Goal: Communication & Community: Share content

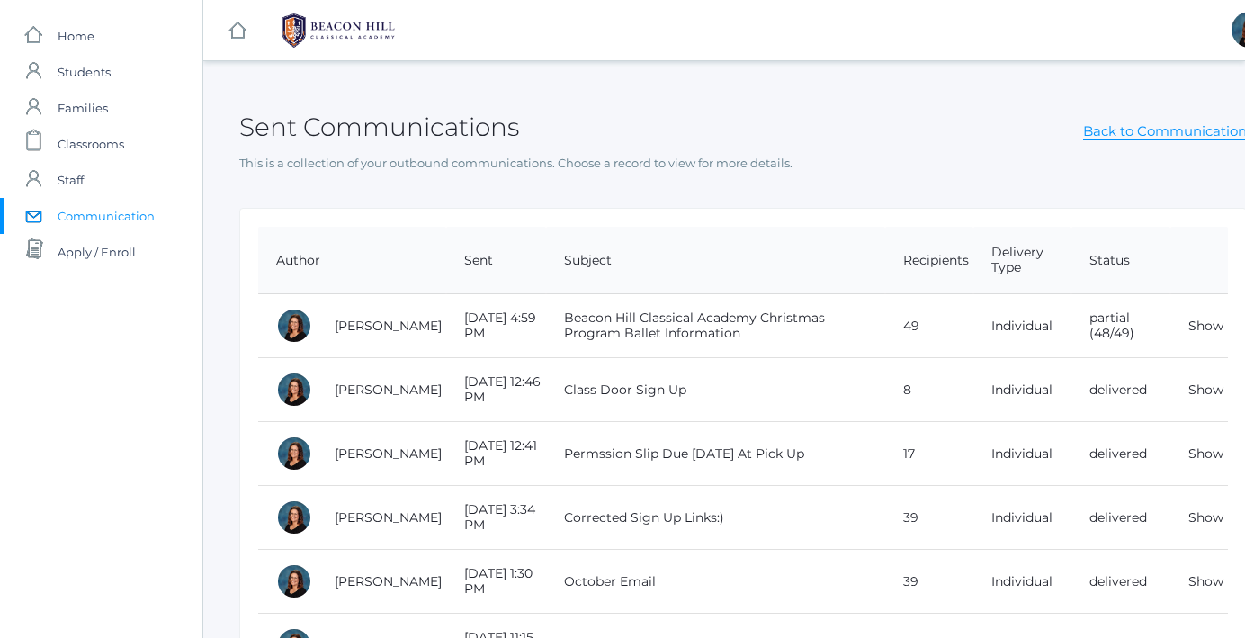
scroll to position [0, 38]
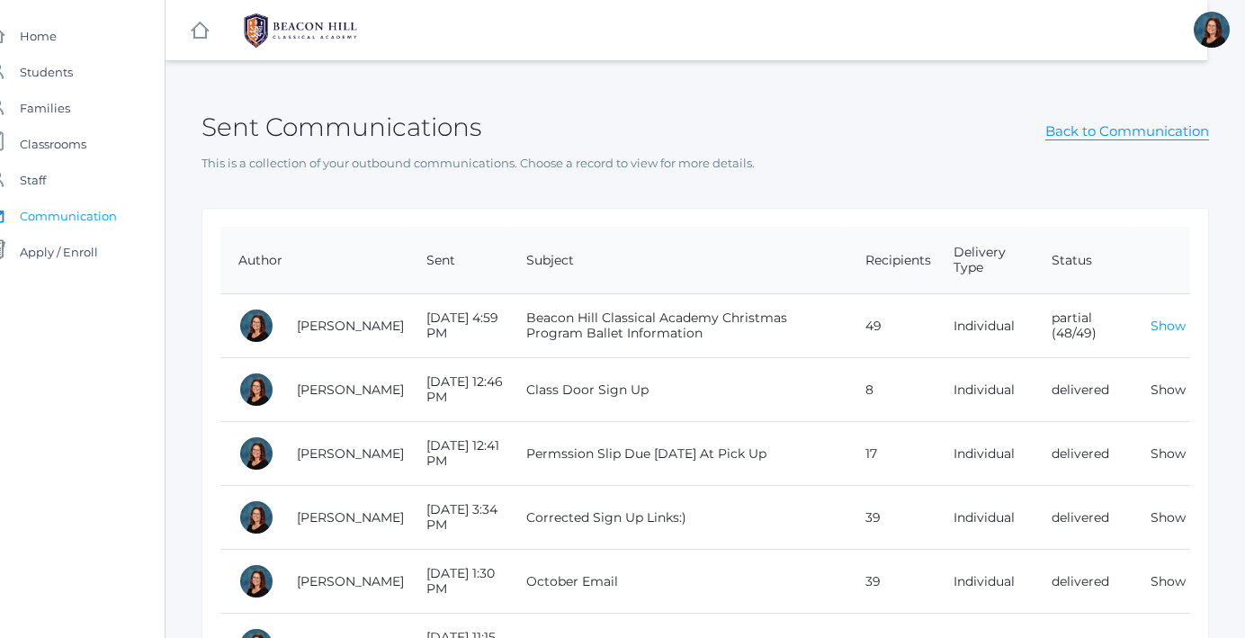
click at [1156, 323] on link "Show" at bounding box center [1168, 326] width 35 height 16
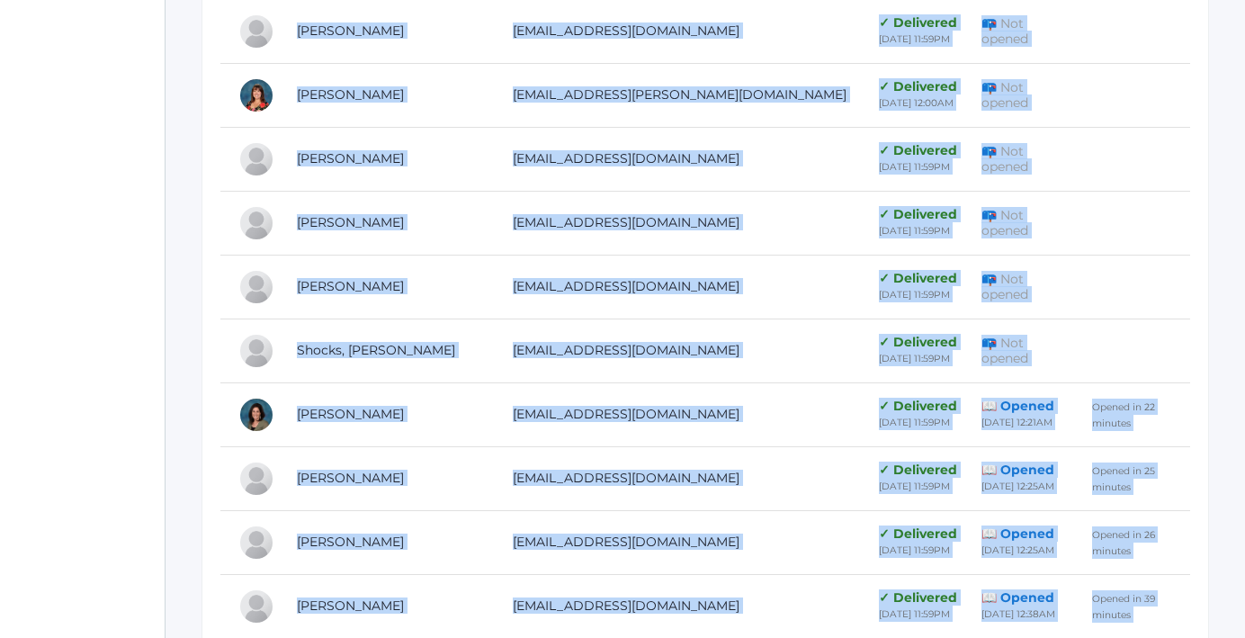
scroll to position [4066, 38]
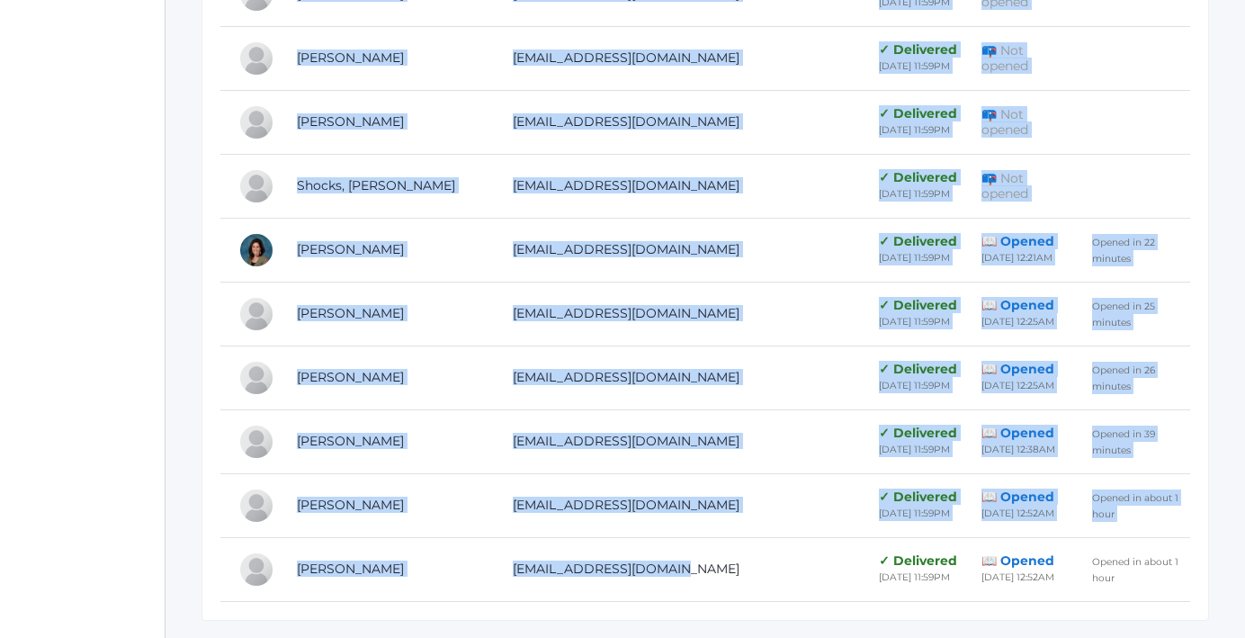
drag, startPoint x: 490, startPoint y: 318, endPoint x: 655, endPoint y: 534, distance: 271.5
copy tbody "lo49663@ipsum.dol ✓ Sitametco 92/67 20:58AD 📪 Eli seddoe Tempori, Utlaboree dol…"
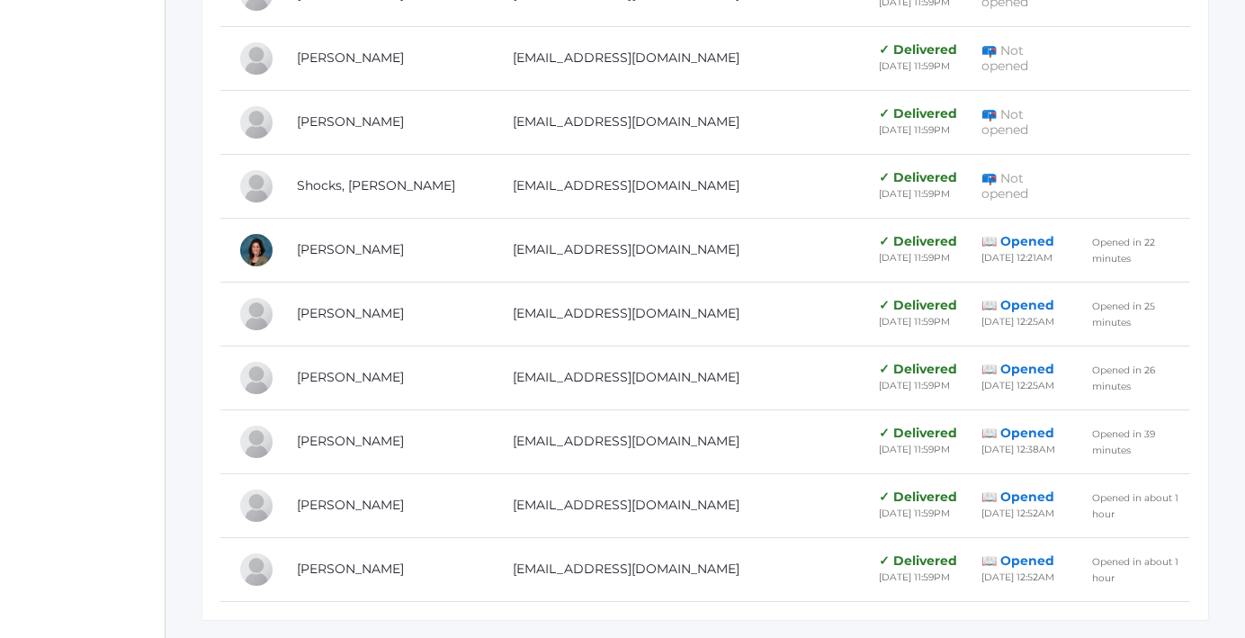
click at [447, 218] on td "[PERSON_NAME]" at bounding box center [387, 250] width 216 height 64
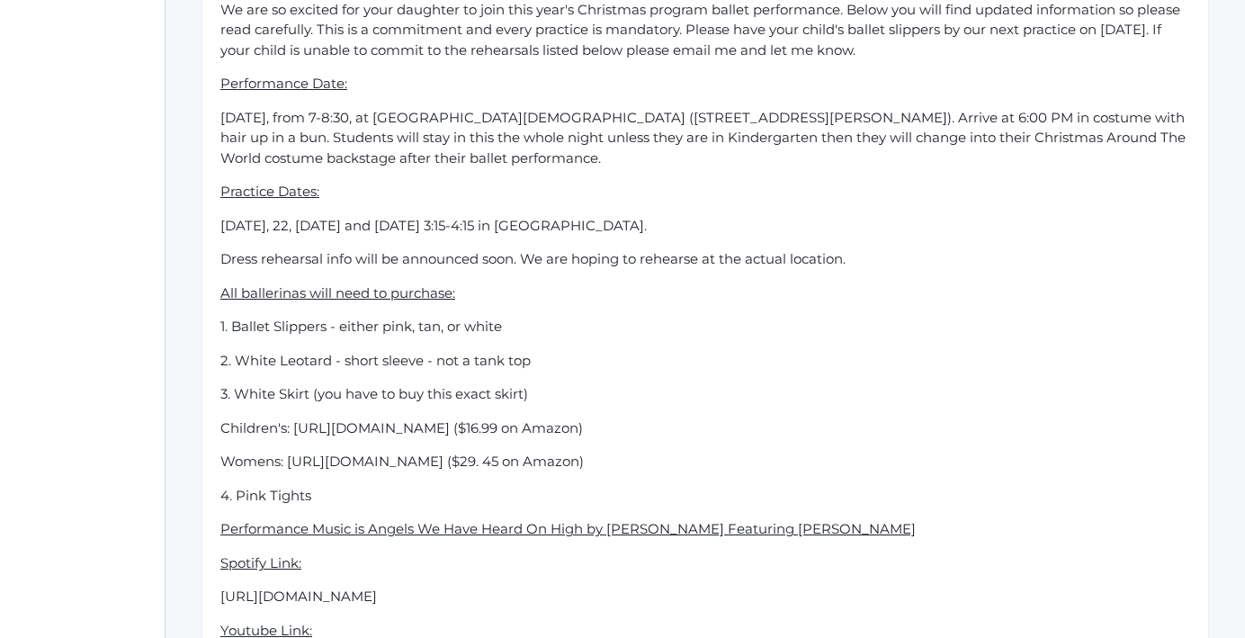
scroll to position [0, 38]
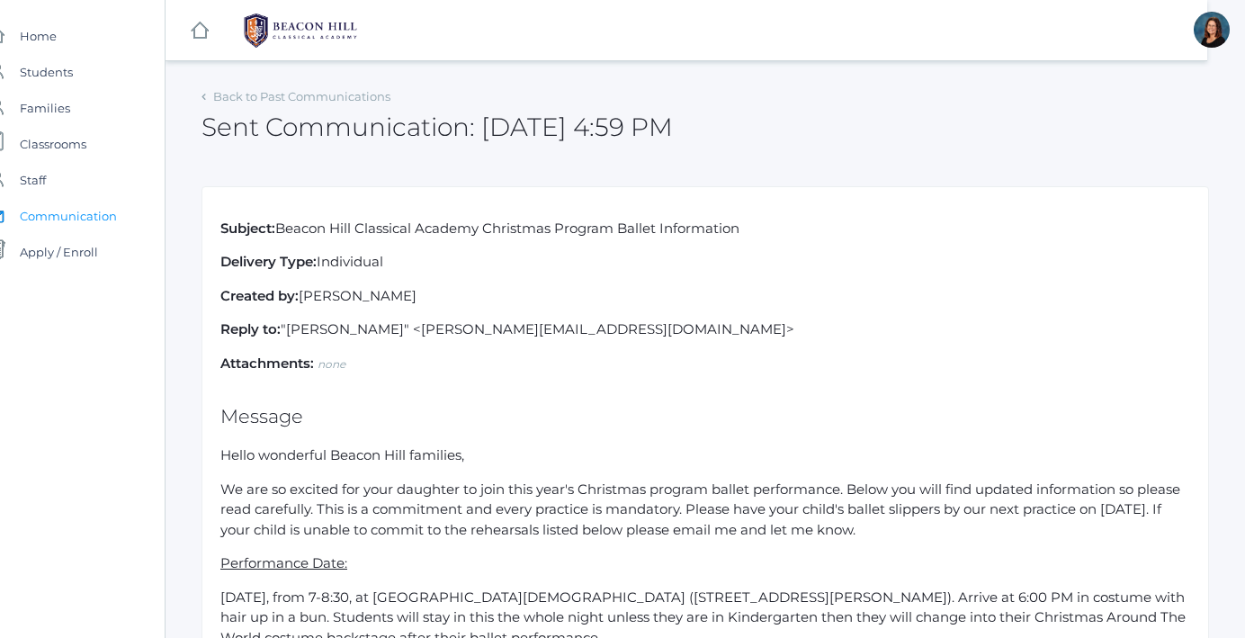
click at [75, 215] on span "Communication" at bounding box center [68, 216] width 97 height 36
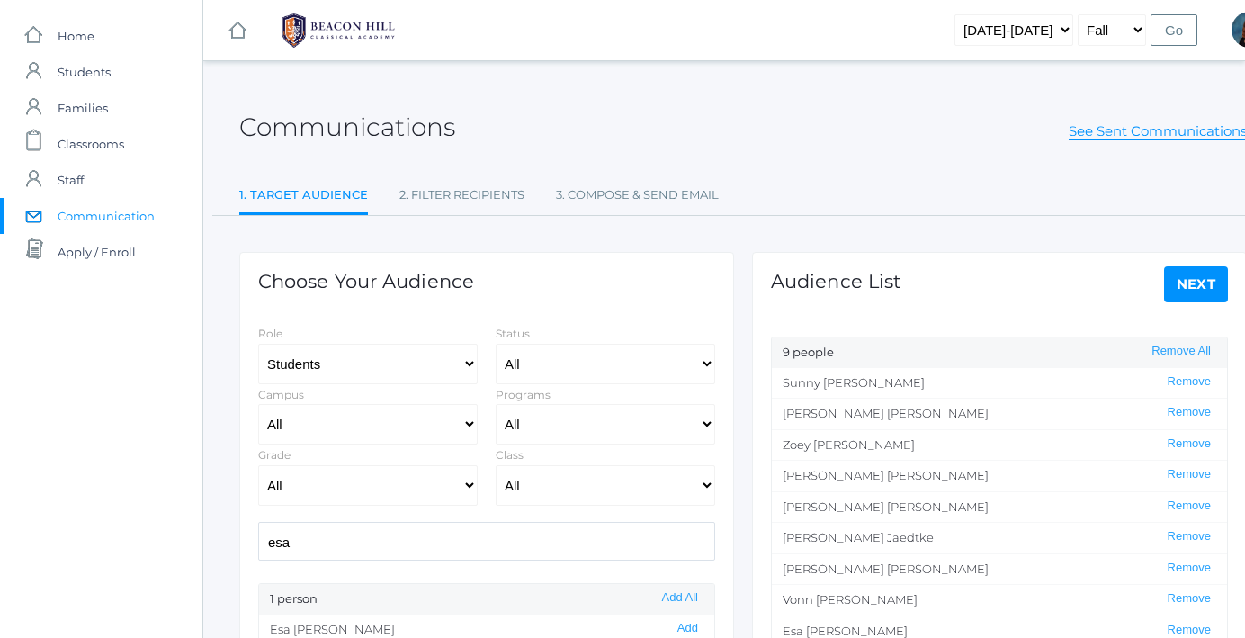
select select "Enrolled"
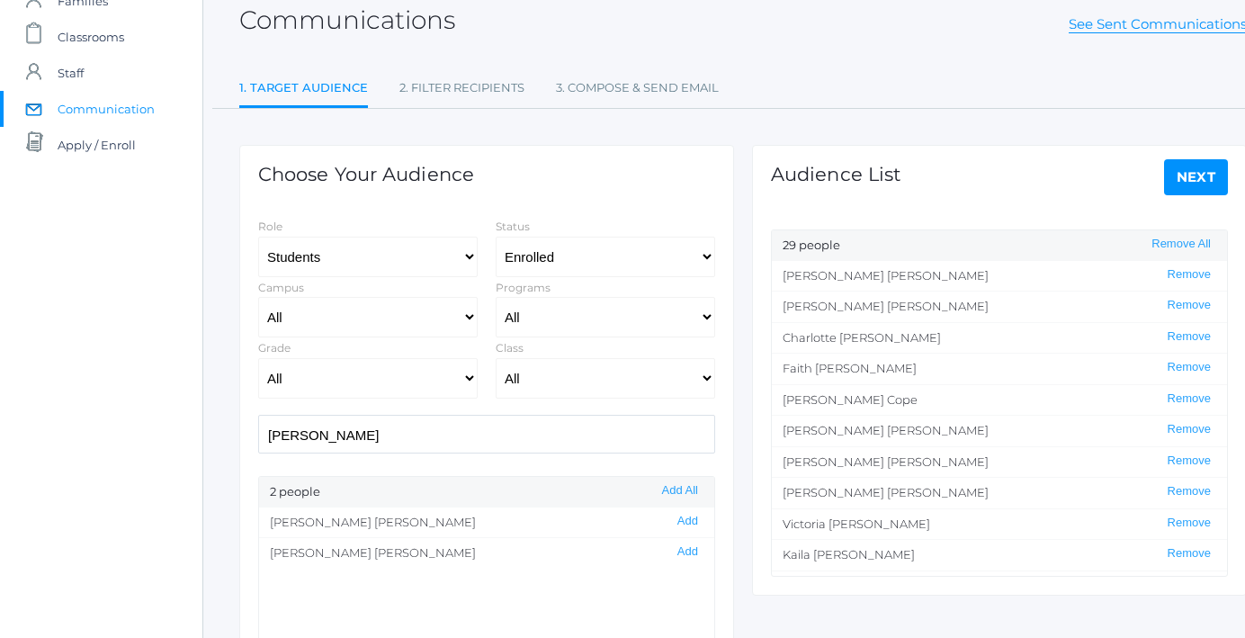
scroll to position [118, 0]
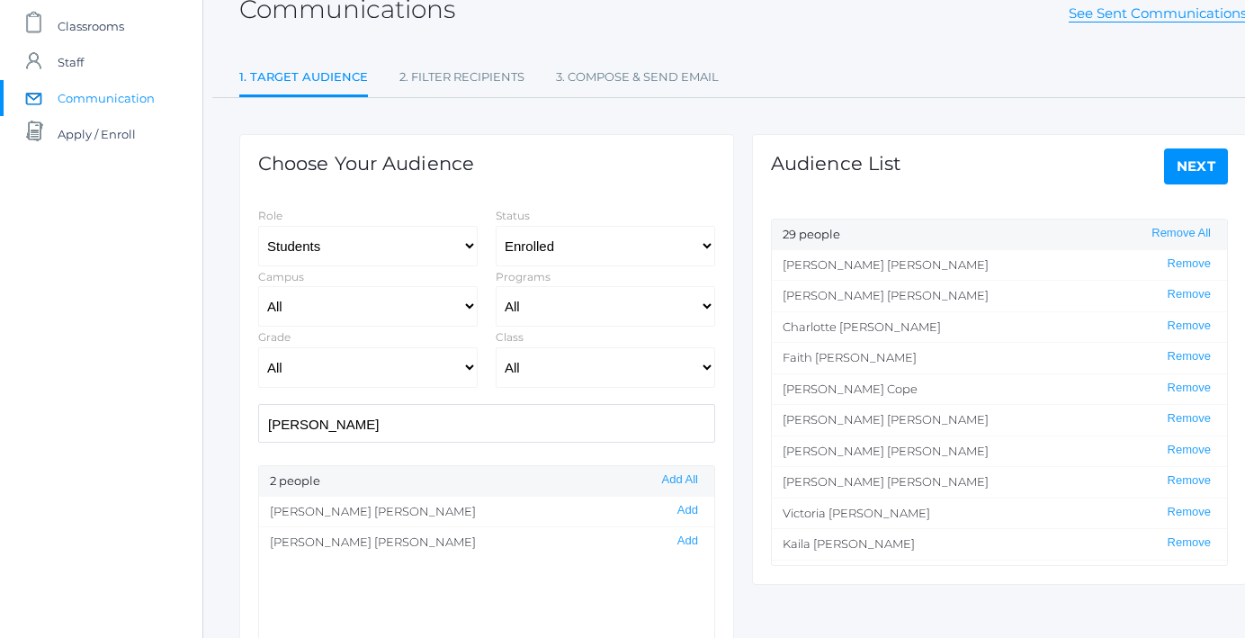
click at [1211, 166] on link "Next" at bounding box center [1196, 166] width 65 height 36
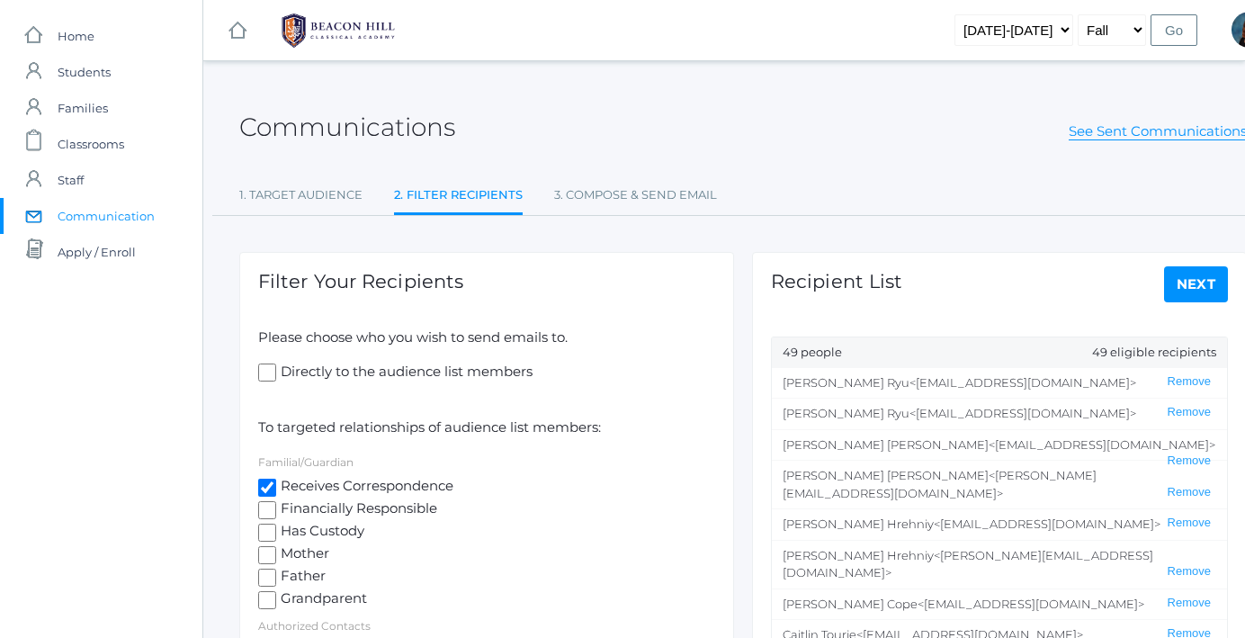
click at [1204, 279] on link "Next" at bounding box center [1196, 284] width 65 height 36
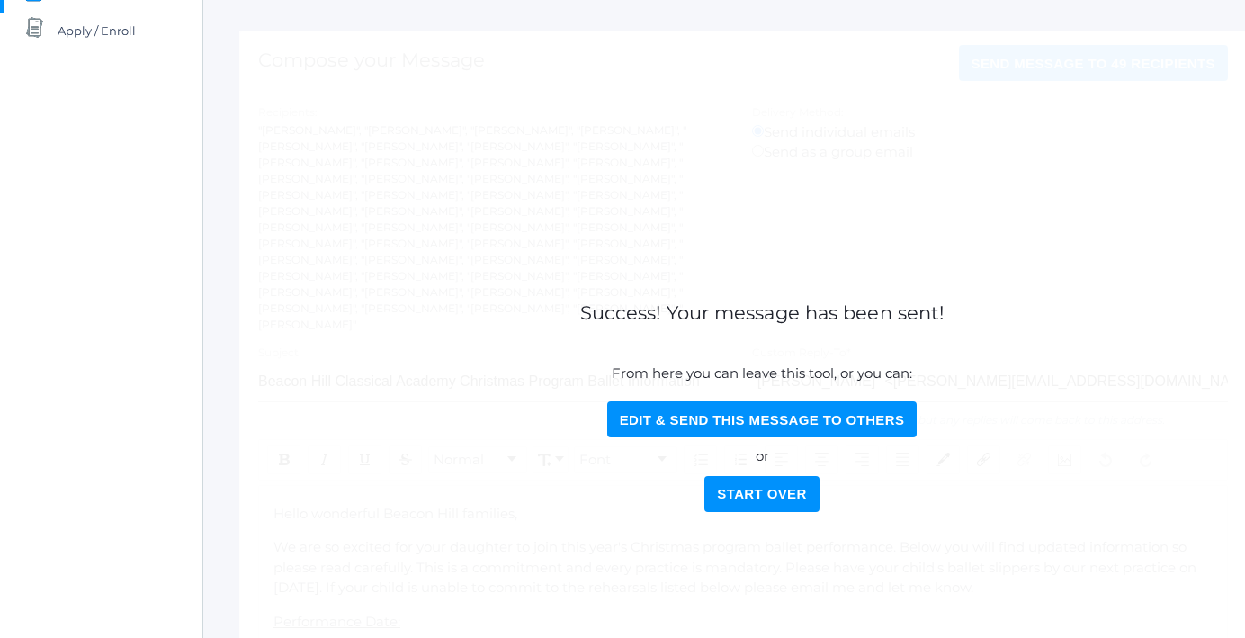
scroll to position [222, 0]
click at [847, 410] on button "Edit & Send this Message to Others" at bounding box center [762, 418] width 310 height 36
select select "Enrolled"
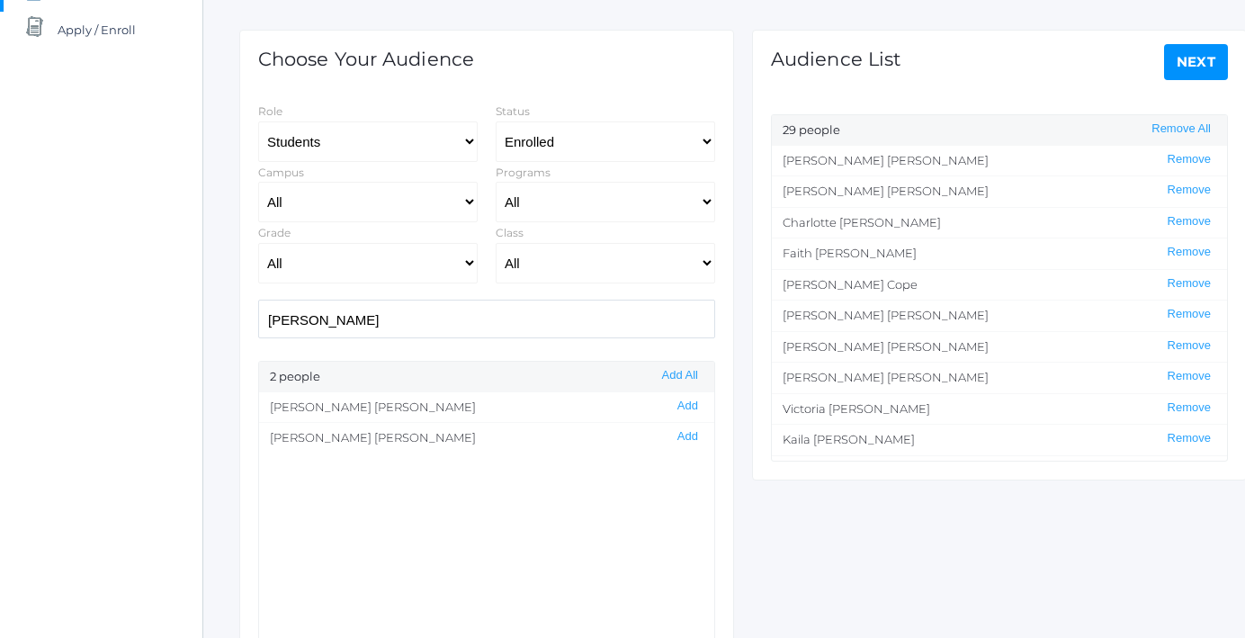
click at [1189, 56] on link "Next" at bounding box center [1196, 62] width 65 height 36
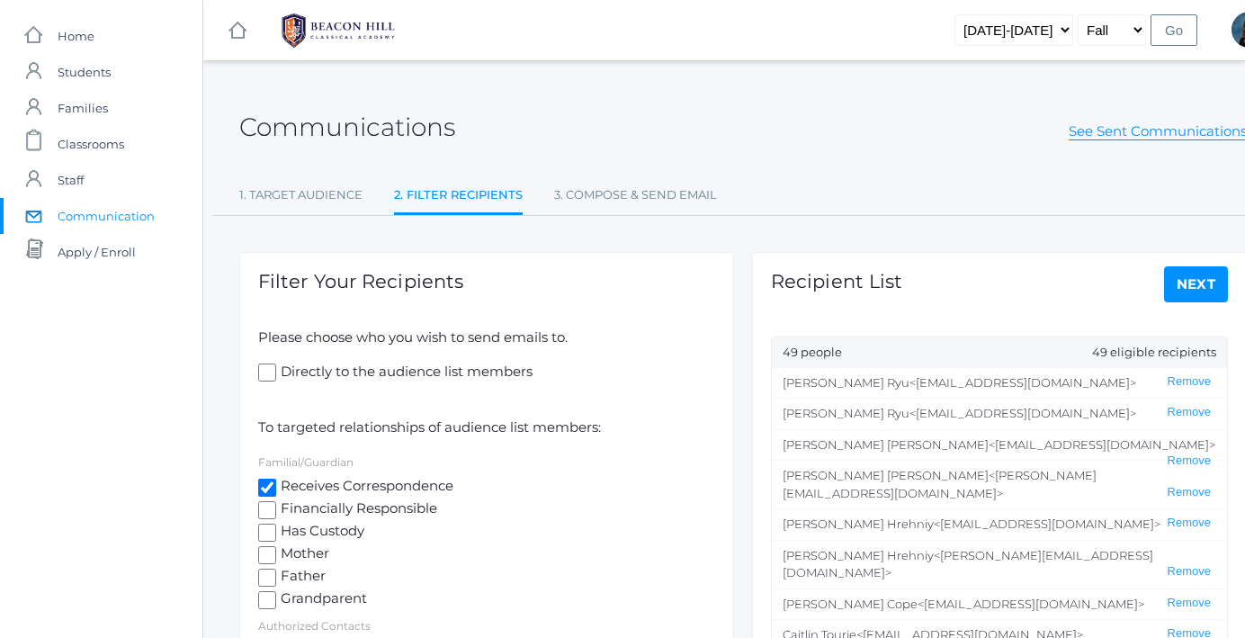
click at [1170, 291] on link "Next" at bounding box center [1196, 284] width 65 height 36
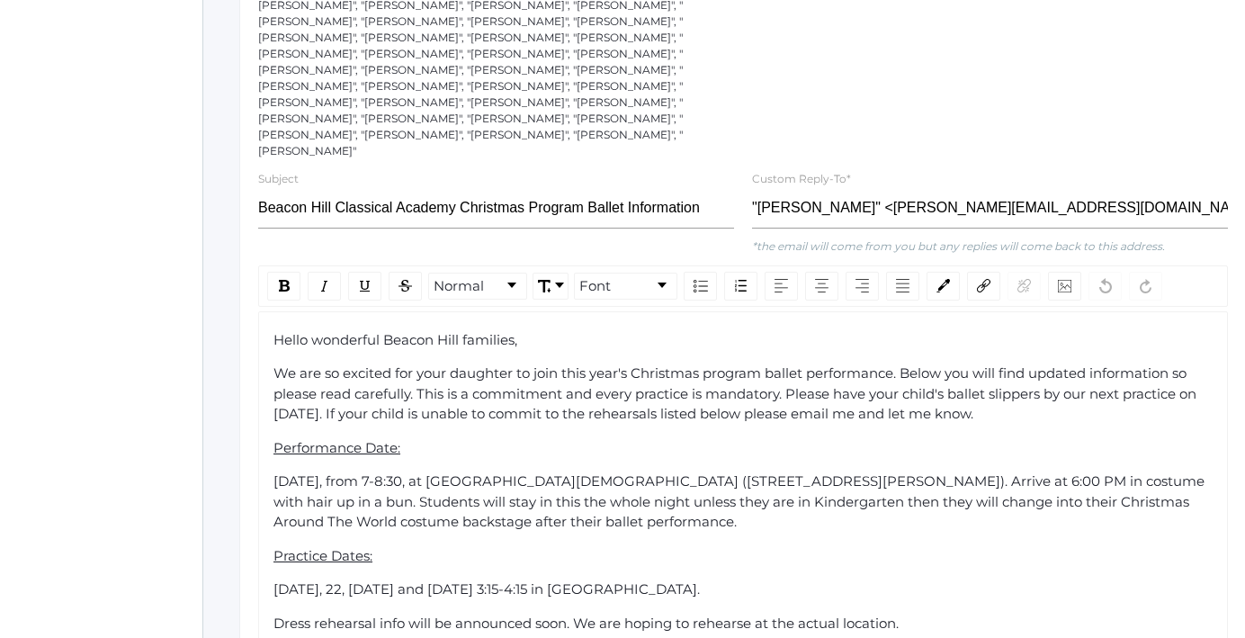
scroll to position [399, 0]
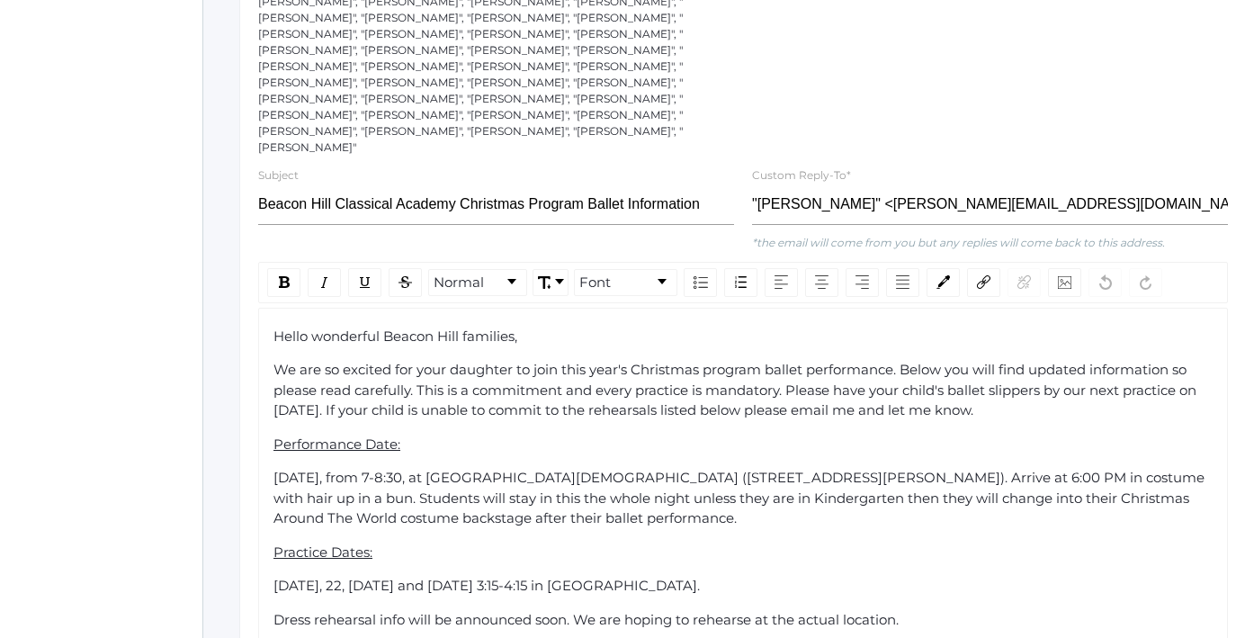
click at [314, 327] on span "Hello wonderful Beacon Hill families," at bounding box center [396, 335] width 244 height 17
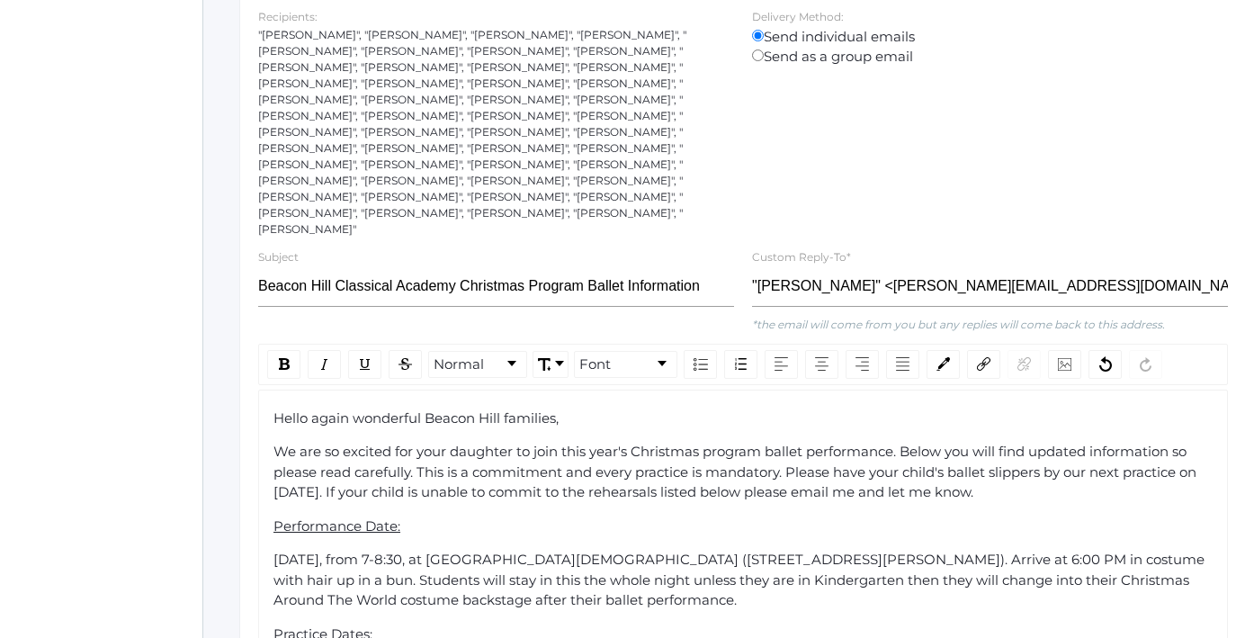
scroll to position [307, 0]
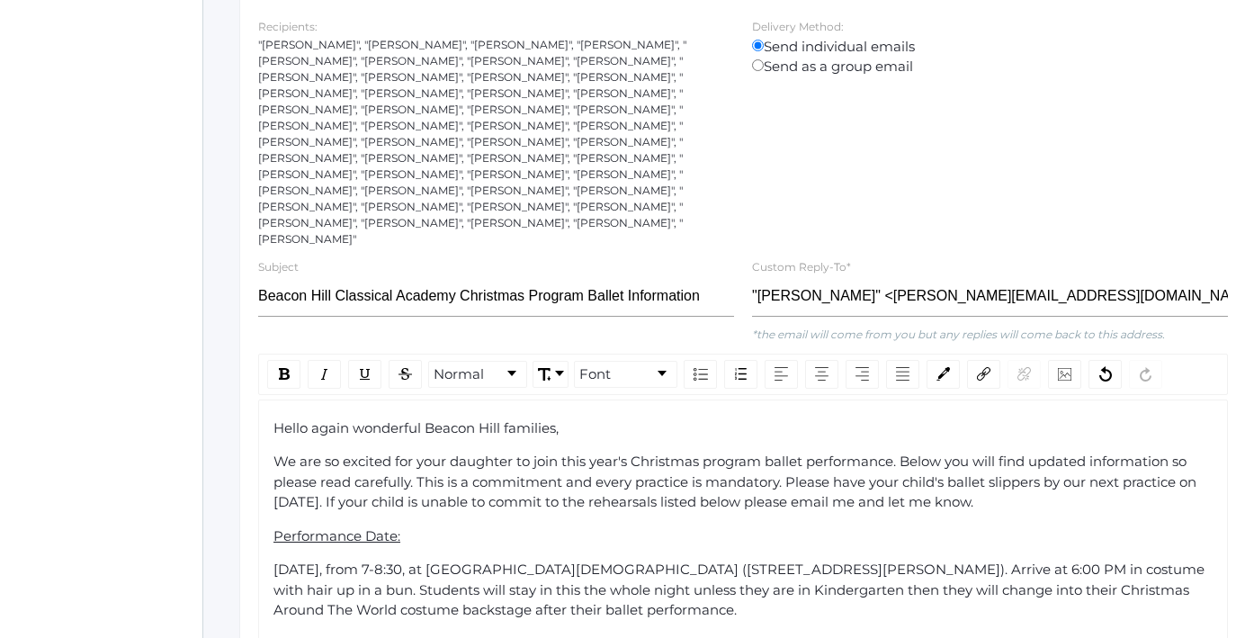
drag, startPoint x: 309, startPoint y: 211, endPoint x: 253, endPoint y: 49, distance: 170.7
click at [253, 49] on div "Recipients: "[PERSON_NAME]", "[PERSON_NAME]", "[PERSON_NAME]", "[PERSON_NAME]",…" at bounding box center [496, 131] width 494 height 231
copy div ""[PERSON_NAME]", "[PERSON_NAME]", "[PERSON_NAME]", "[PERSON_NAME]", "[PERSON_NA…"
click at [354, 419] on span "Hello again wonderful Beacon Hill families," at bounding box center [416, 427] width 285 height 17
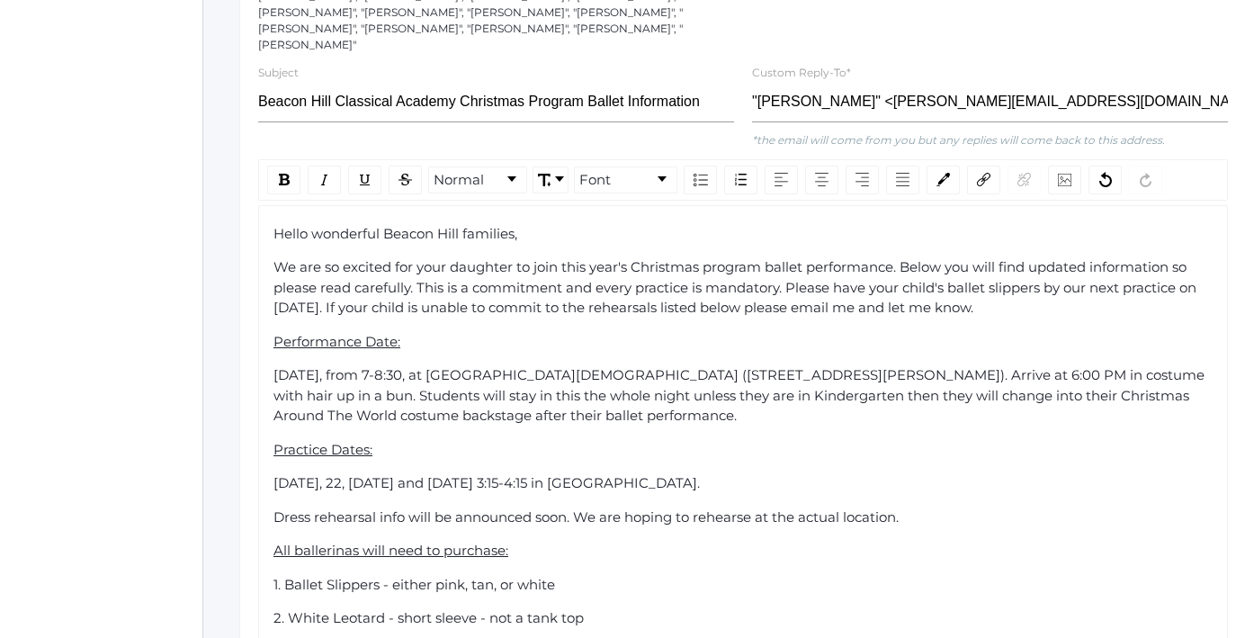
scroll to position [506, 0]
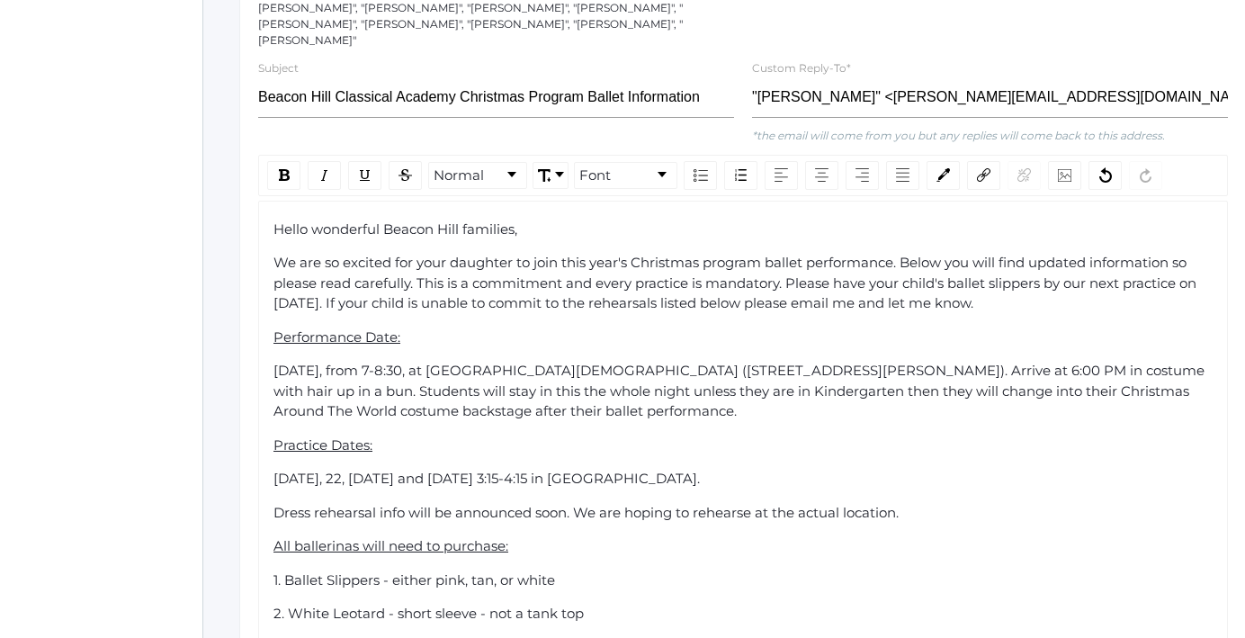
click at [471, 362] on span "[DATE], from 7-8:30, at [GEOGRAPHIC_DATA][DEMOGRAPHIC_DATA] ([STREET_ADDRESS][P…" at bounding box center [741, 391] width 935 height 58
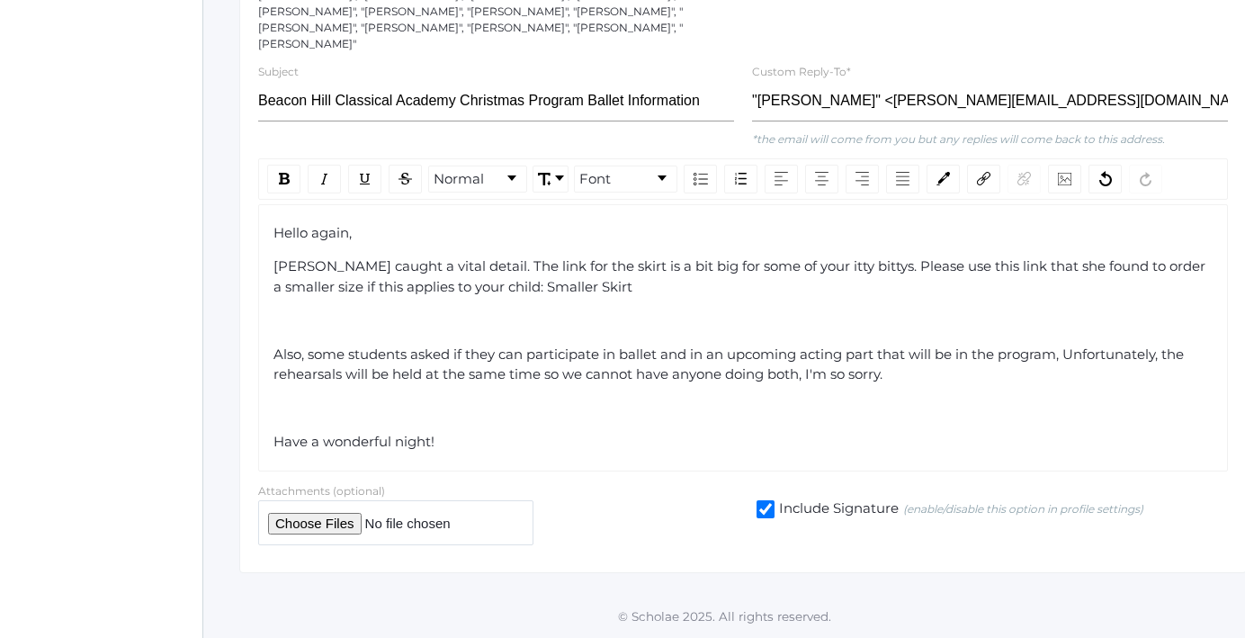
scroll to position [470, 0]
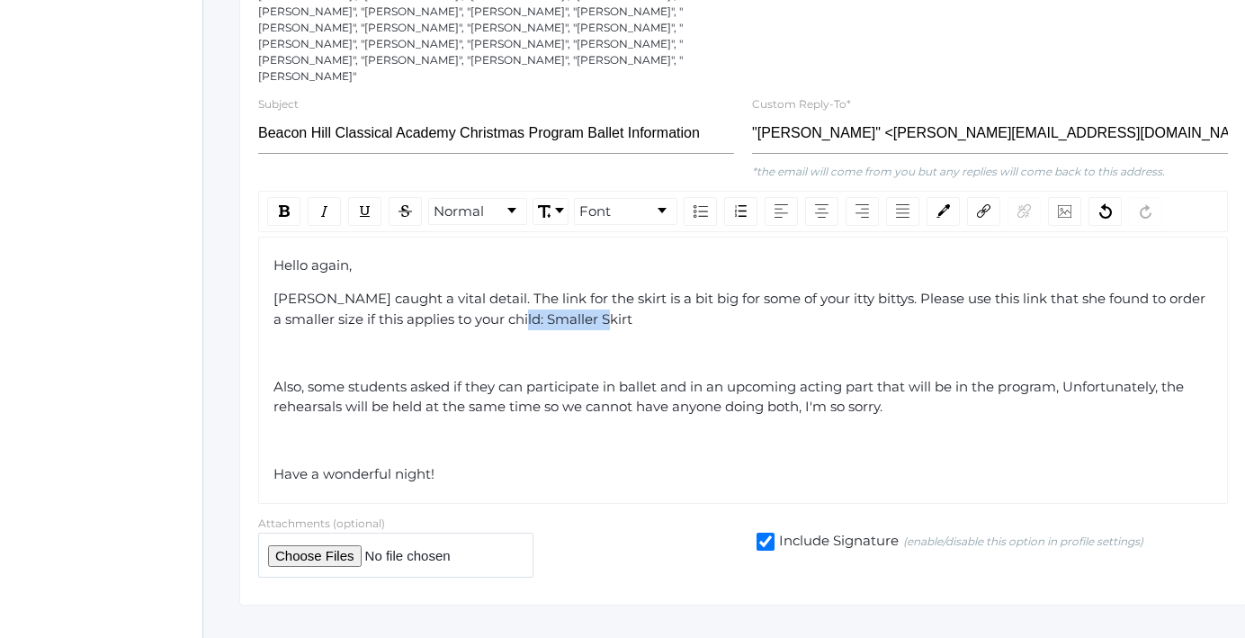
drag, startPoint x: 624, startPoint y: 288, endPoint x: 541, endPoint y: 286, distance: 83.7
click at [541, 289] on div "[PERSON_NAME] caught a vital detail. The link for the skirt is a bit big for so…" at bounding box center [744, 309] width 940 height 40
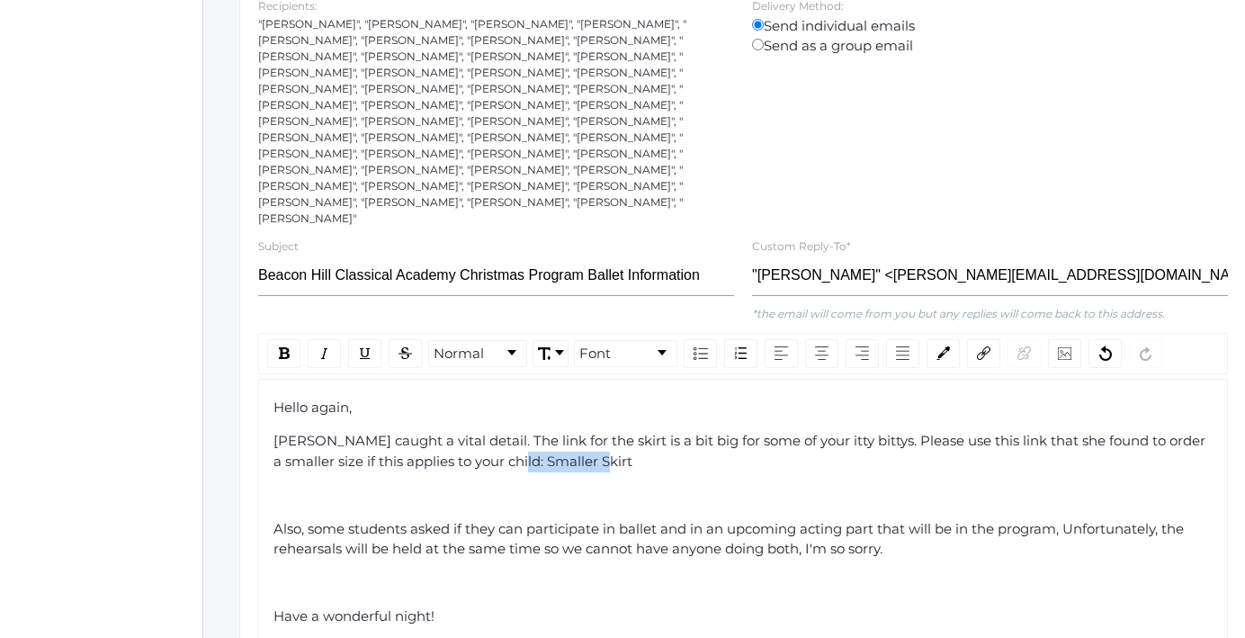
scroll to position [317, 0]
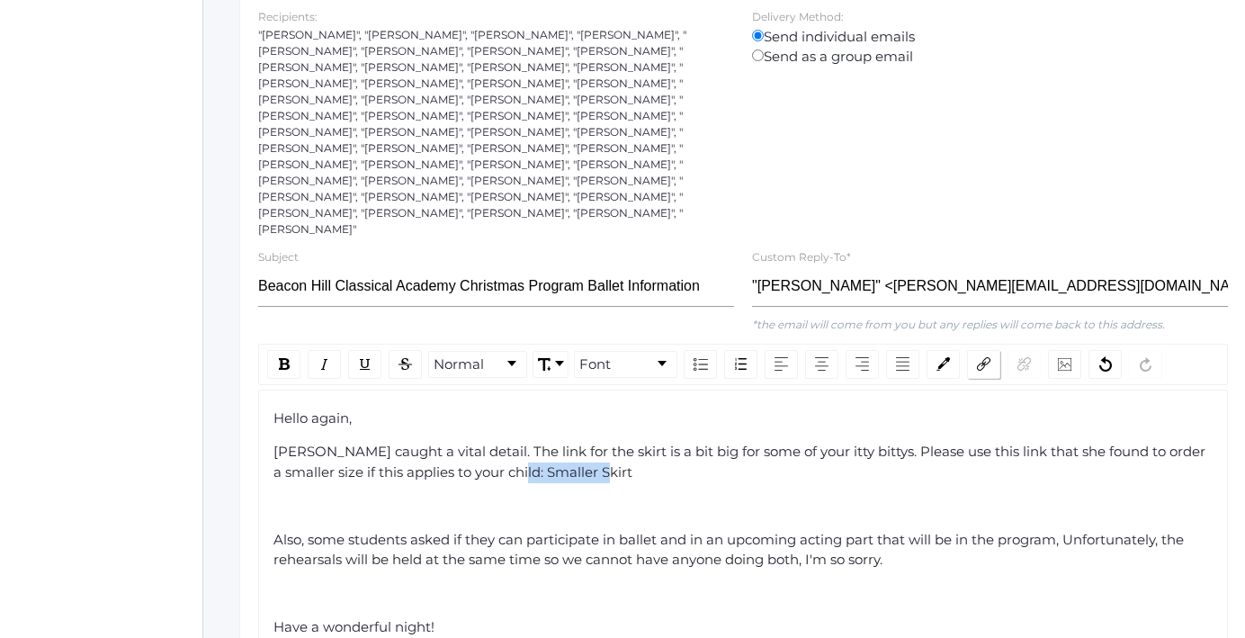
click at [973, 350] on div "rdw-link-control" at bounding box center [983, 364] width 33 height 29
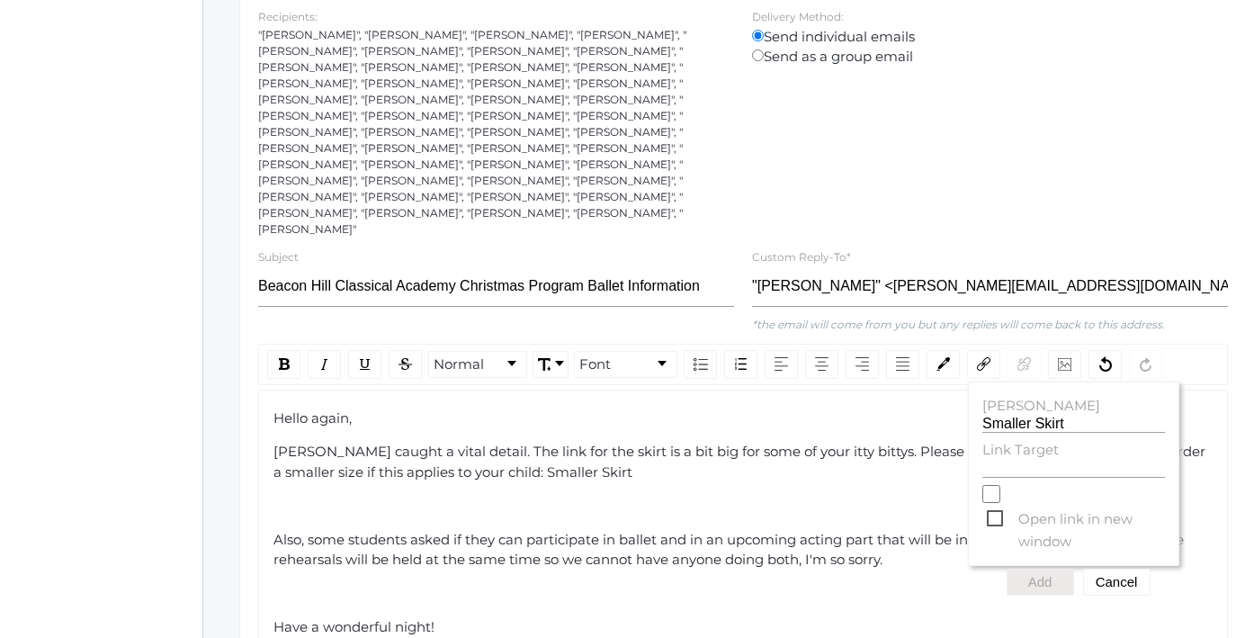
click at [1004, 440] on label "Link Target" at bounding box center [1073, 450] width 183 height 21
click at [1004, 461] on input "Link Target" at bounding box center [1073, 469] width 183 height 17
paste input "[URL][DOMAIN_NAME]"
type input "[URL][DOMAIN_NAME]"
click at [1033, 569] on button "Add" at bounding box center [1040, 582] width 67 height 27
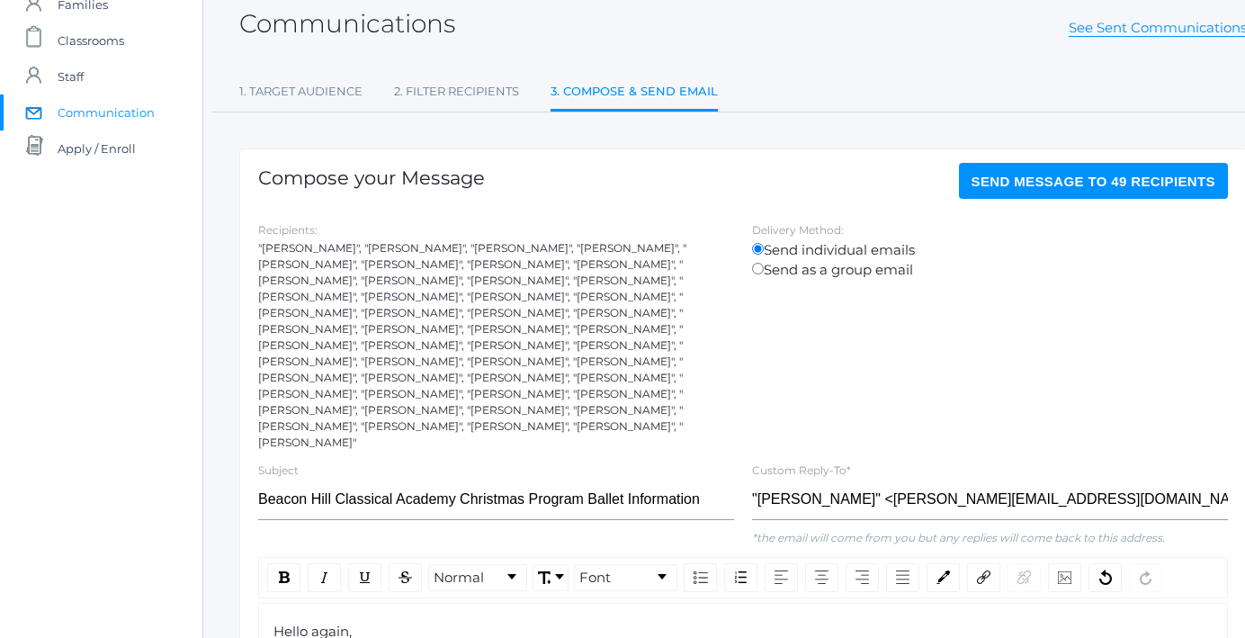
scroll to position [85, 0]
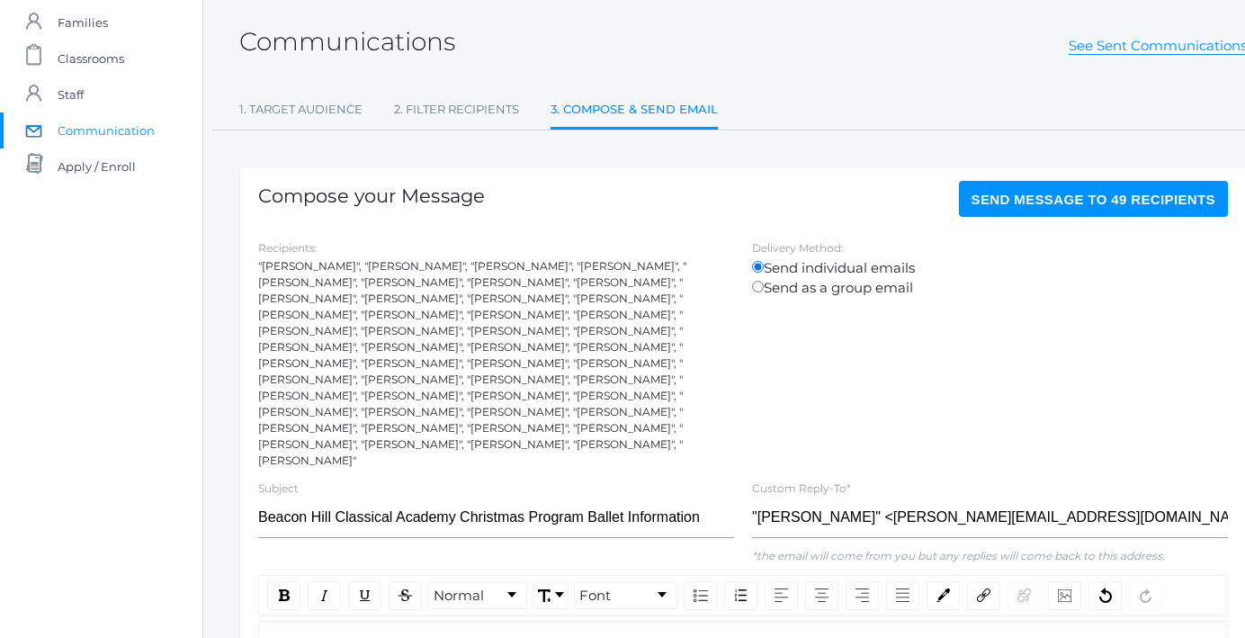
click at [1042, 203] on span "Send Message to 49 recipients" at bounding box center [1094, 199] width 245 height 15
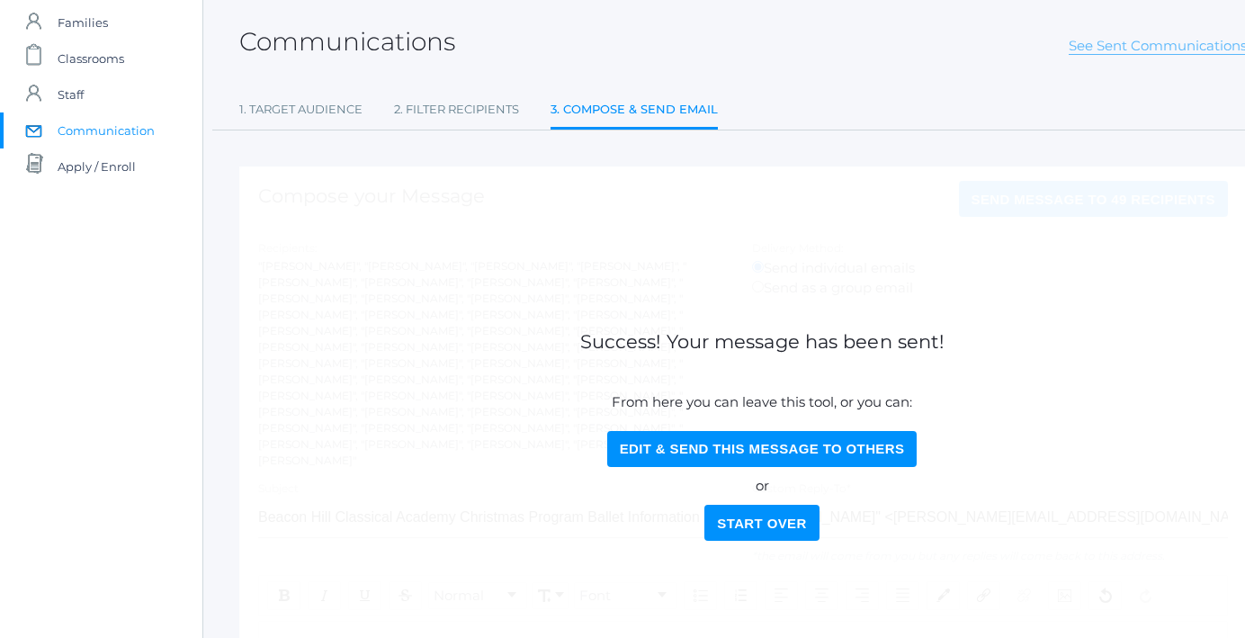
click at [1110, 45] on link "See Sent Communications" at bounding box center [1158, 46] width 178 height 18
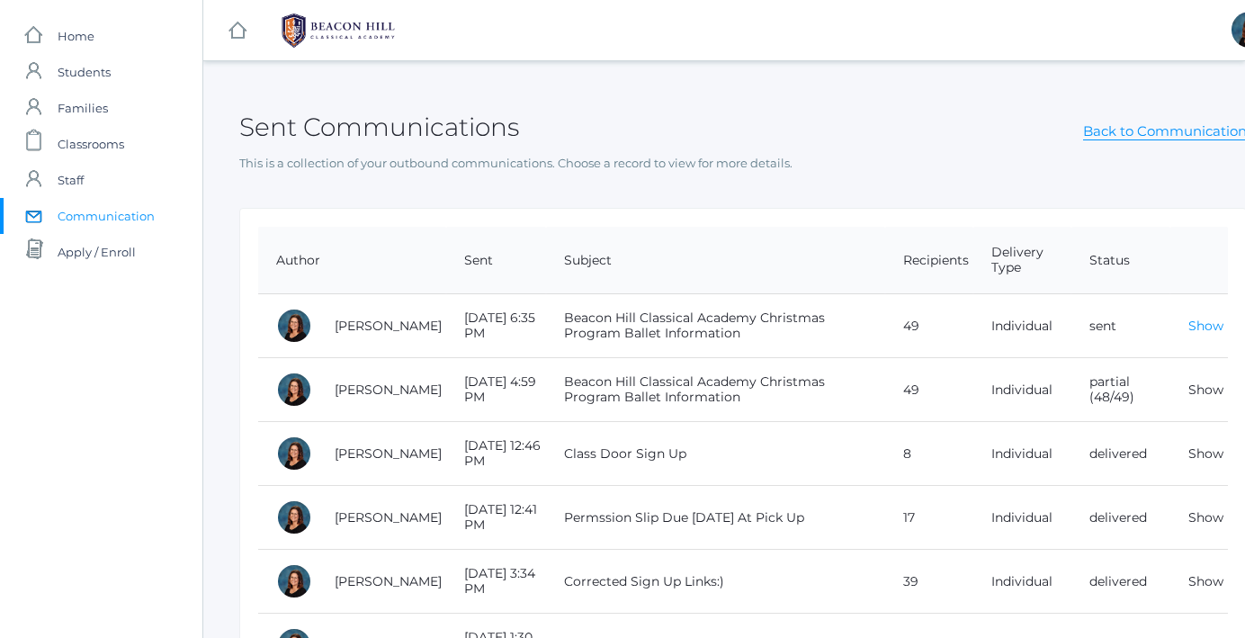
click at [1203, 330] on link "Show" at bounding box center [1205, 326] width 35 height 16
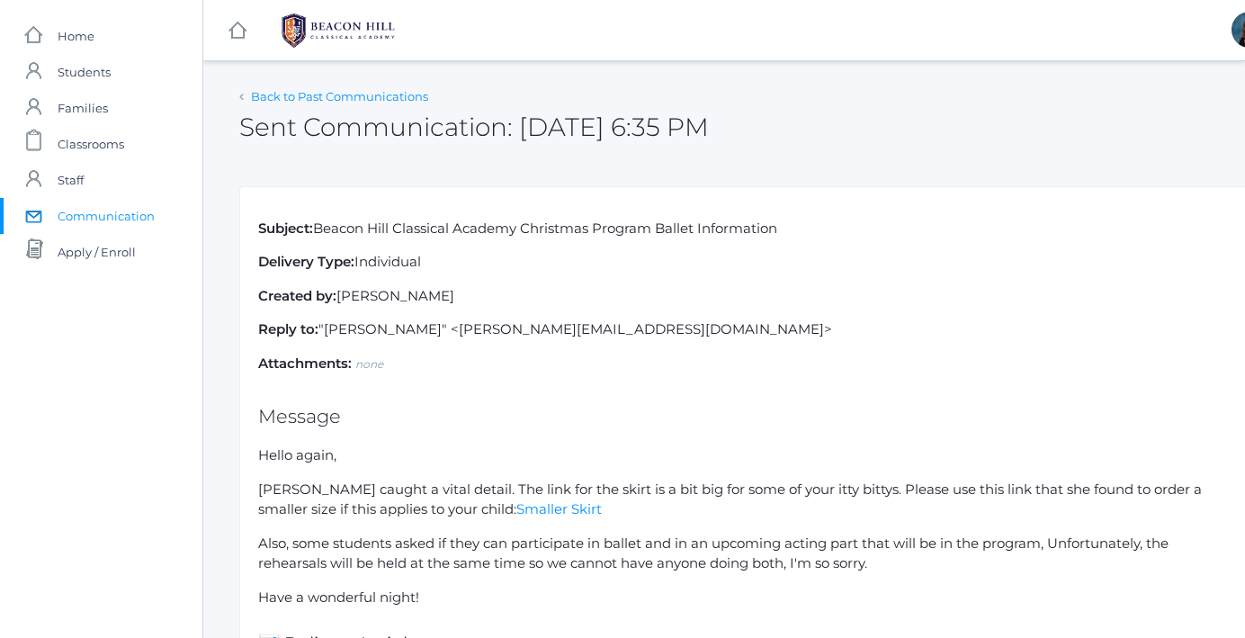
click at [381, 102] on link "Back to Past Communications" at bounding box center [339, 96] width 177 height 14
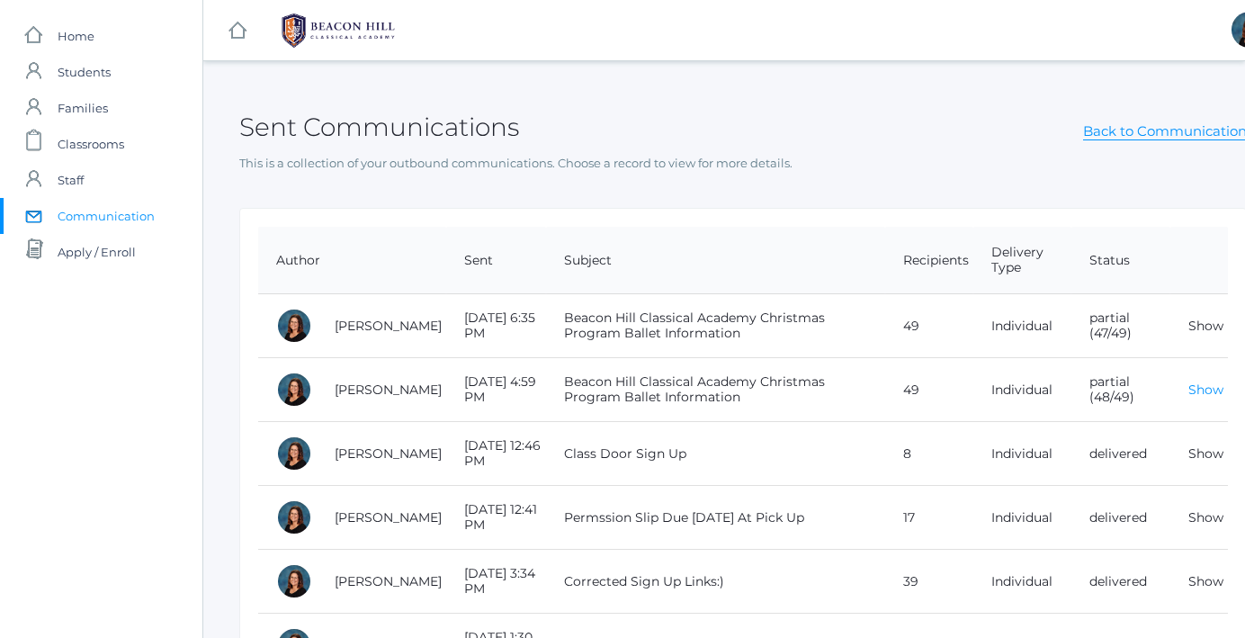
click at [1197, 395] on link "Show" at bounding box center [1205, 389] width 35 height 16
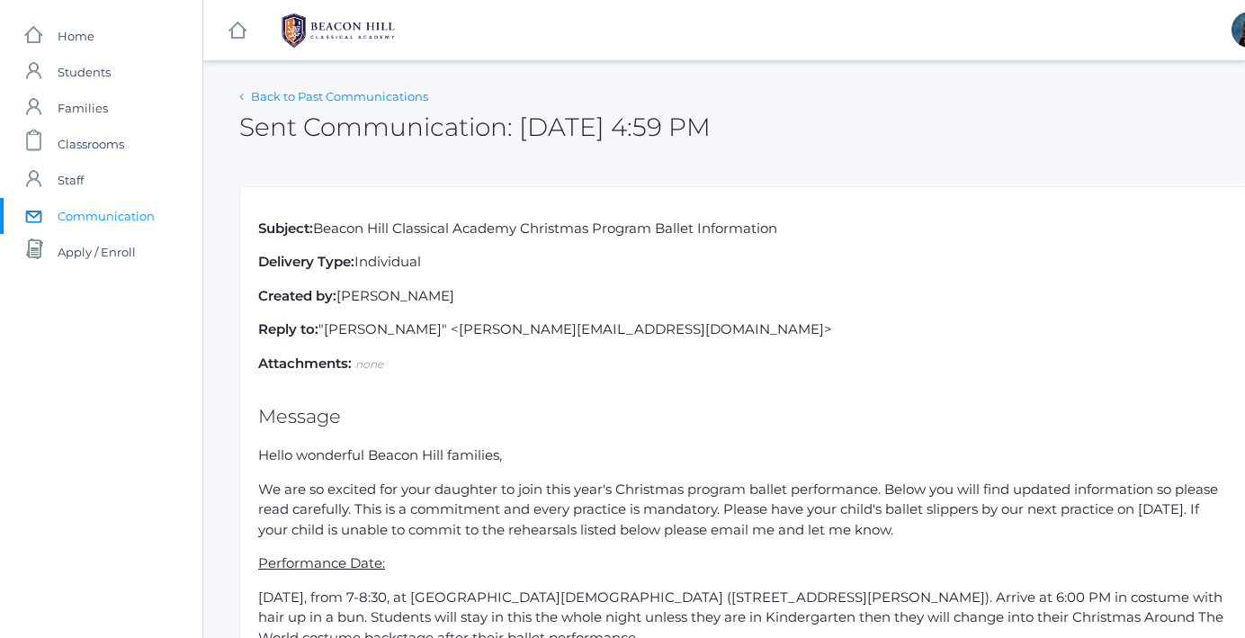
click at [272, 92] on link "Back to Past Communications" at bounding box center [339, 96] width 177 height 14
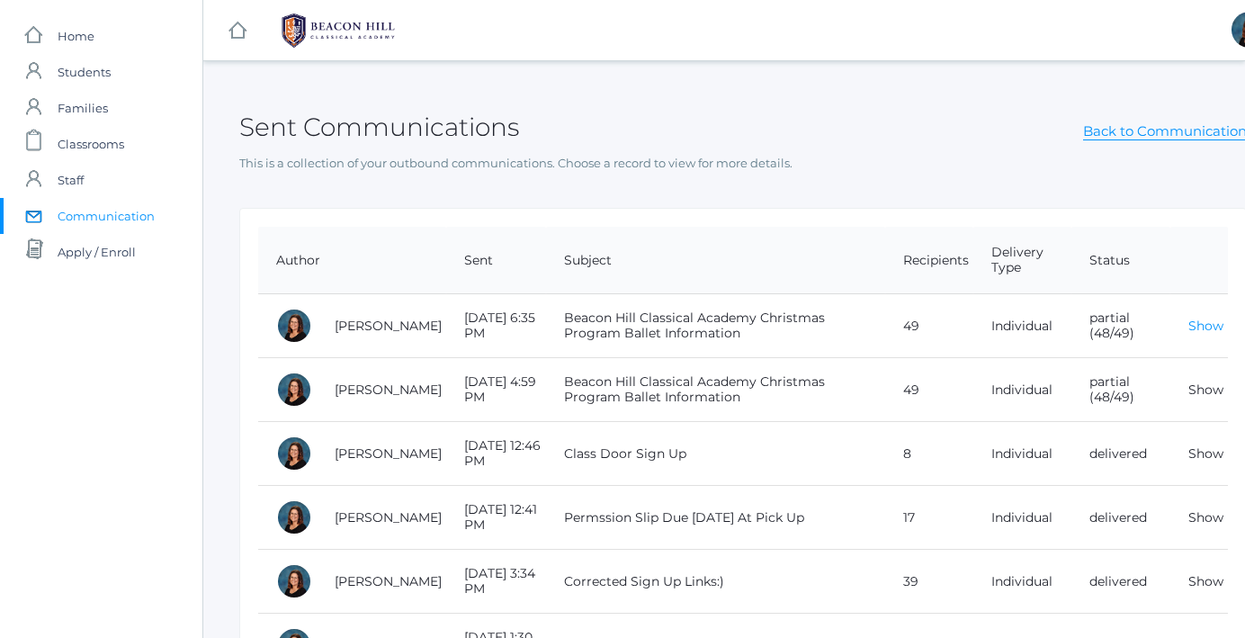
click at [1207, 327] on link "Show" at bounding box center [1205, 326] width 35 height 16
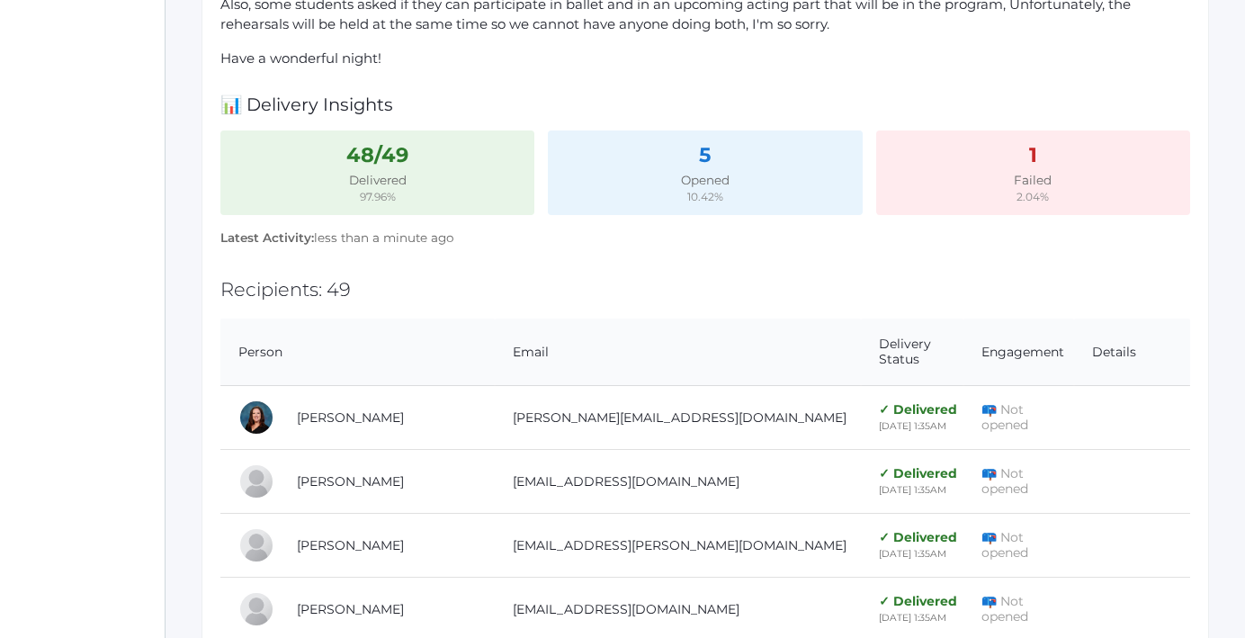
scroll to position [0, 38]
